Goal: Information Seeking & Learning: Check status

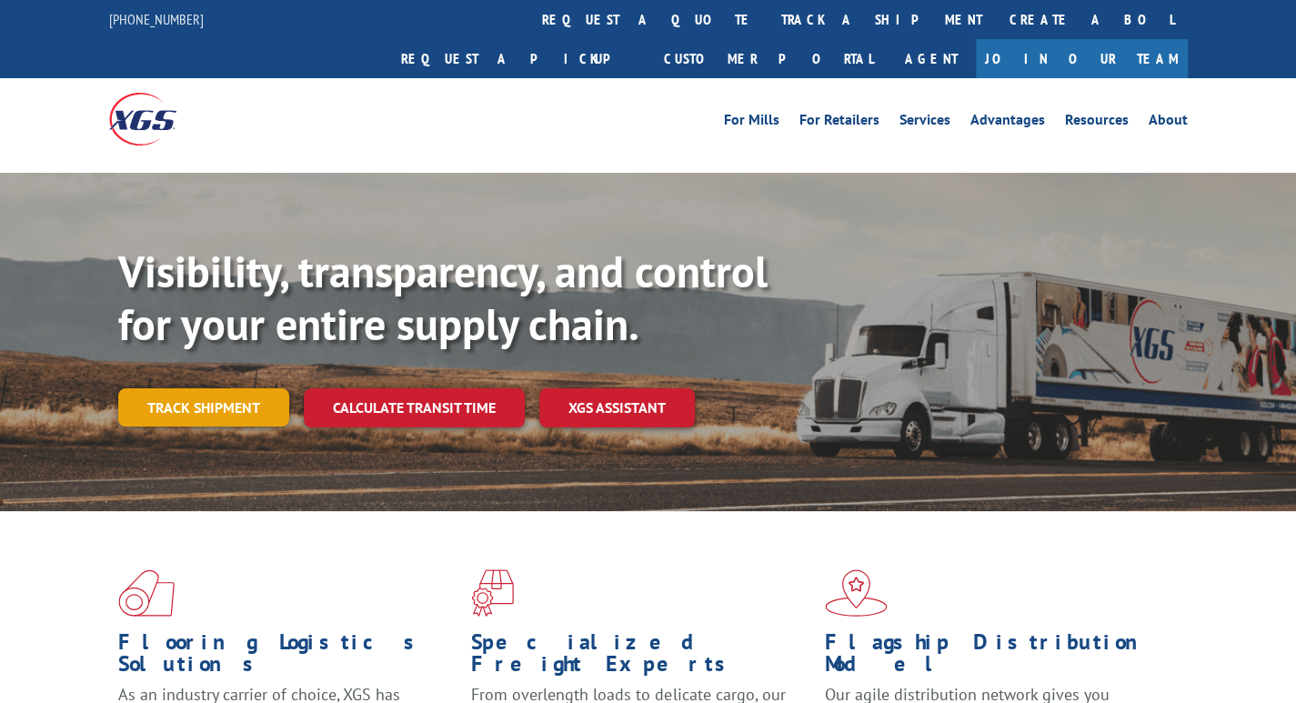
click at [193, 388] on link "Track shipment" at bounding box center [203, 407] width 171 height 38
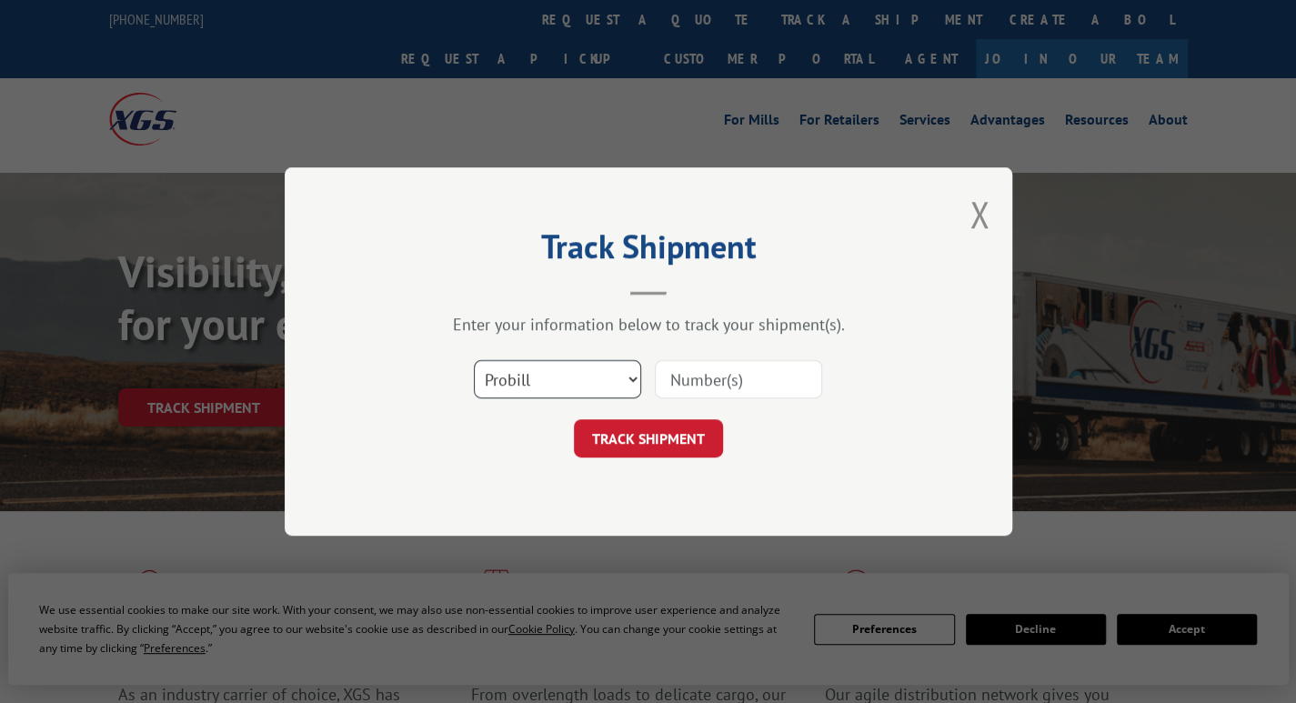
click at [540, 382] on select "Select category... Probill BOL PO" at bounding box center [557, 379] width 167 height 38
select select "bol"
click at [474, 360] on select "Select category... Probill BOL PO" at bounding box center [557, 379] width 167 height 38
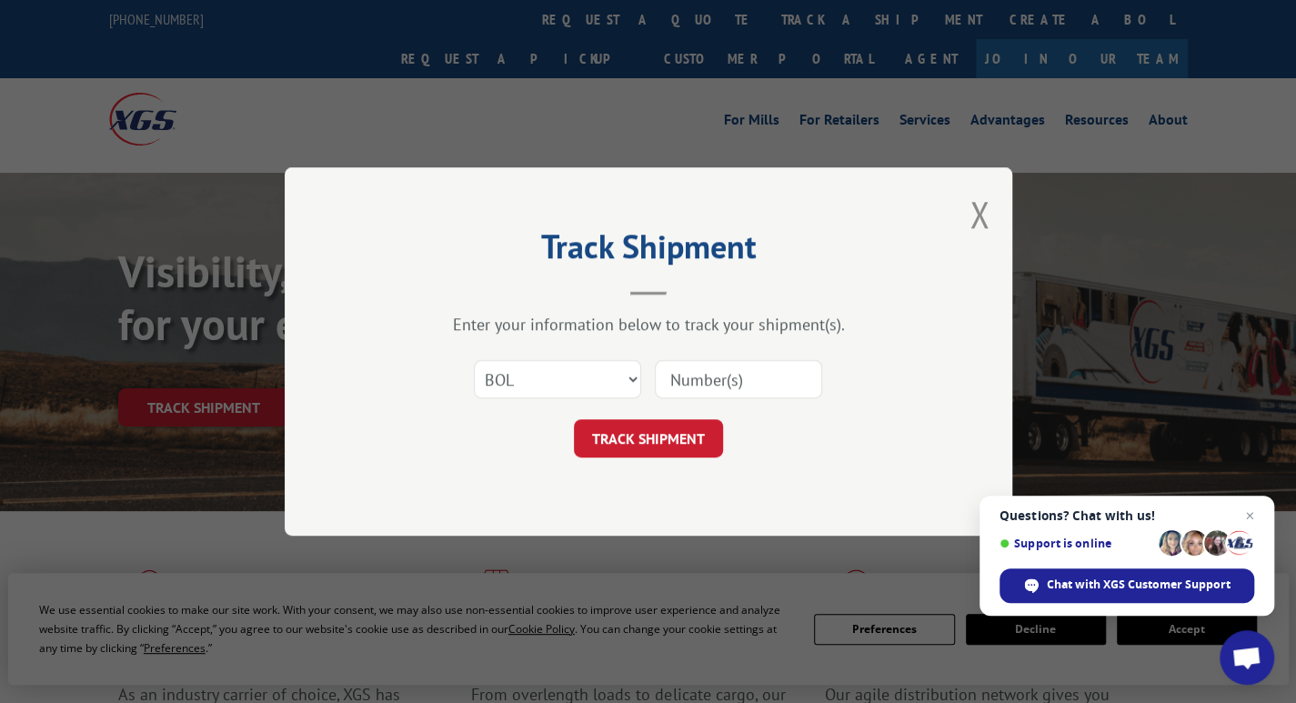
click at [1060, 630] on div "Track Shipment Enter your information below to track your shipment(s). Select c…" at bounding box center [648, 351] width 1296 height 703
click at [1044, 630] on div "Track Shipment Enter your information below to track your shipment(s). Select c…" at bounding box center [648, 351] width 1296 height 703
click at [719, 370] on input at bounding box center [738, 379] width 167 height 38
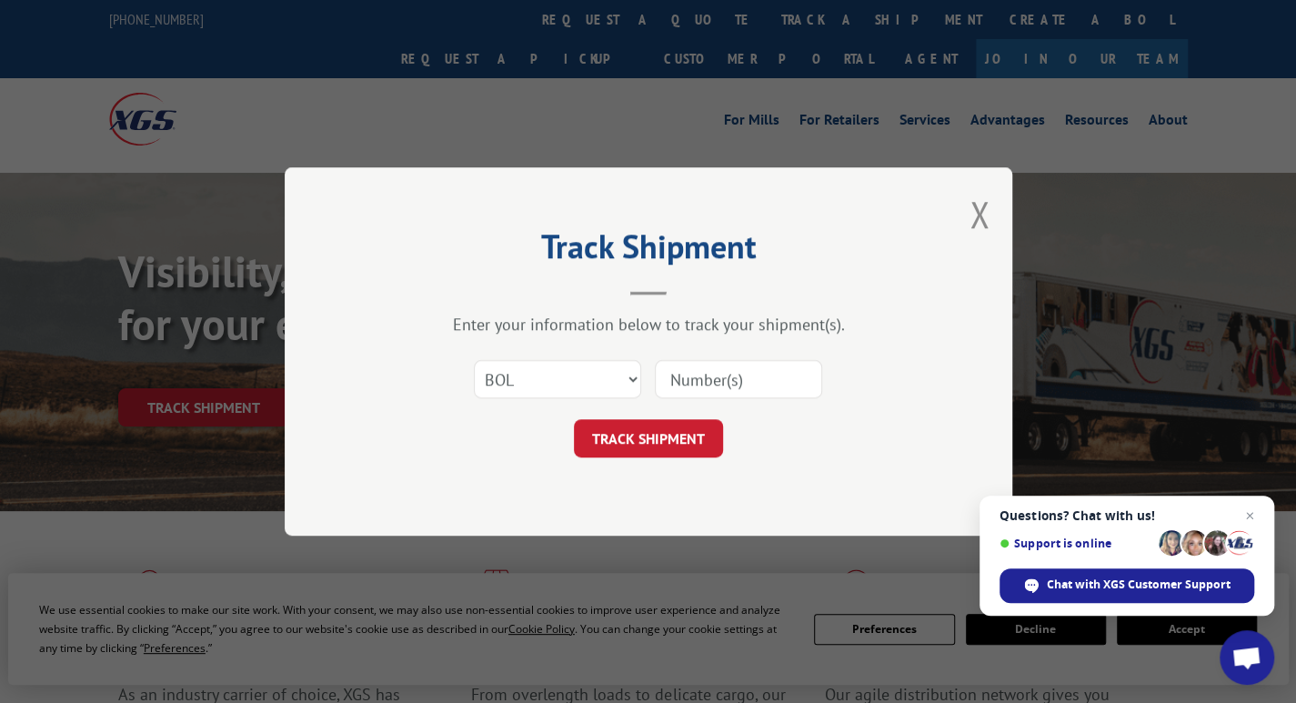
paste input "502643988"
type input "502643988"
click at [642, 436] on button "TRACK SHIPMENT" at bounding box center [648, 438] width 149 height 38
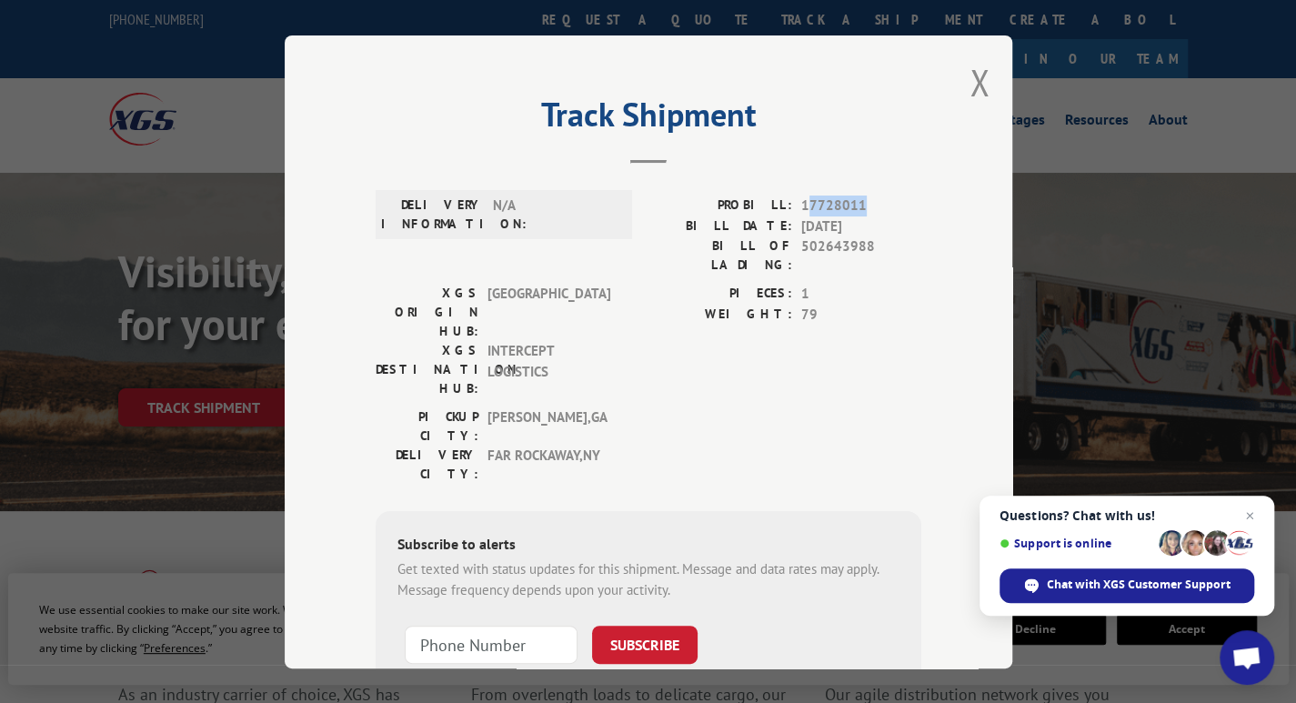
drag, startPoint x: 859, startPoint y: 203, endPoint x: 802, endPoint y: 204, distance: 56.4
click at [802, 204] on span "17728011" at bounding box center [861, 206] width 120 height 21
click at [210, 496] on div "Track Shipment DELIVERY INFORMATION: N/A PROBILL: 17728011 BILL DATE: [DATE] BI…" at bounding box center [648, 351] width 1296 height 703
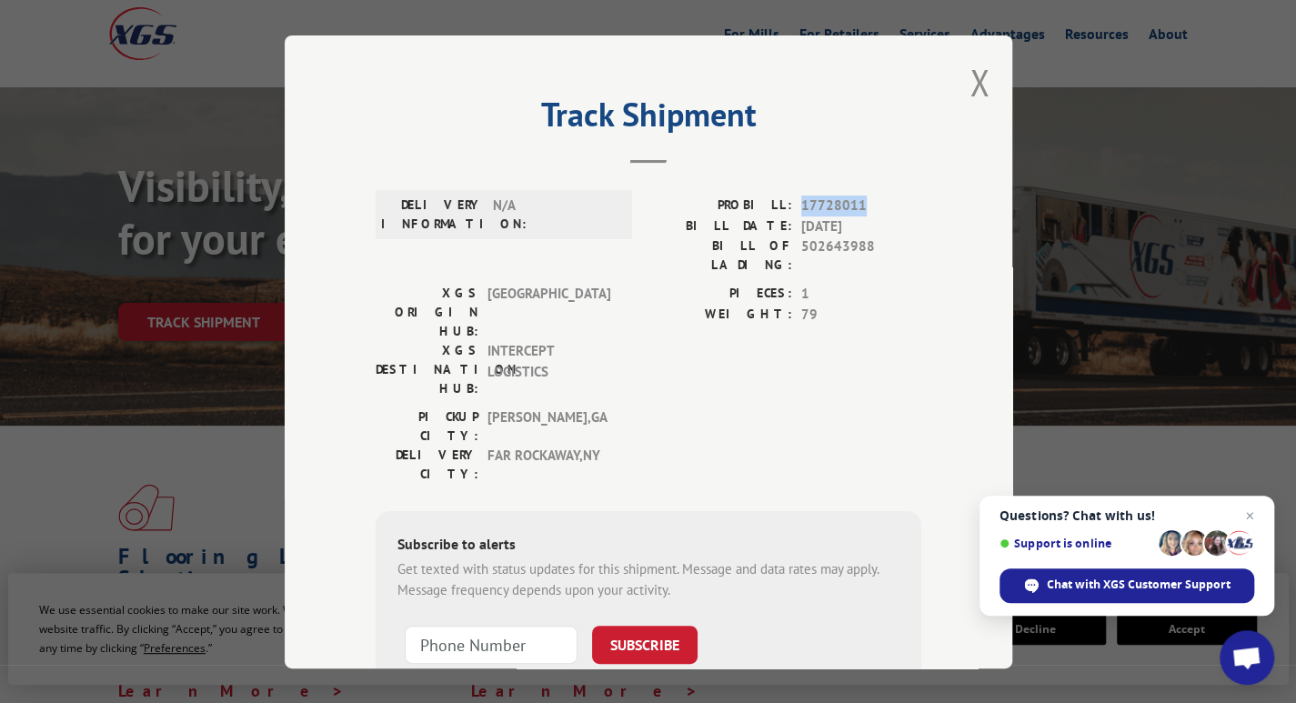
drag, startPoint x: 861, startPoint y: 197, endPoint x: 791, endPoint y: 203, distance: 69.3
click at [791, 203] on div "PROBILL: 17728011" at bounding box center [785, 206] width 273 height 21
copy span "17728011"
click at [970, 85] on button "Close modal" at bounding box center [980, 82] width 20 height 48
